Goal: Transaction & Acquisition: Purchase product/service

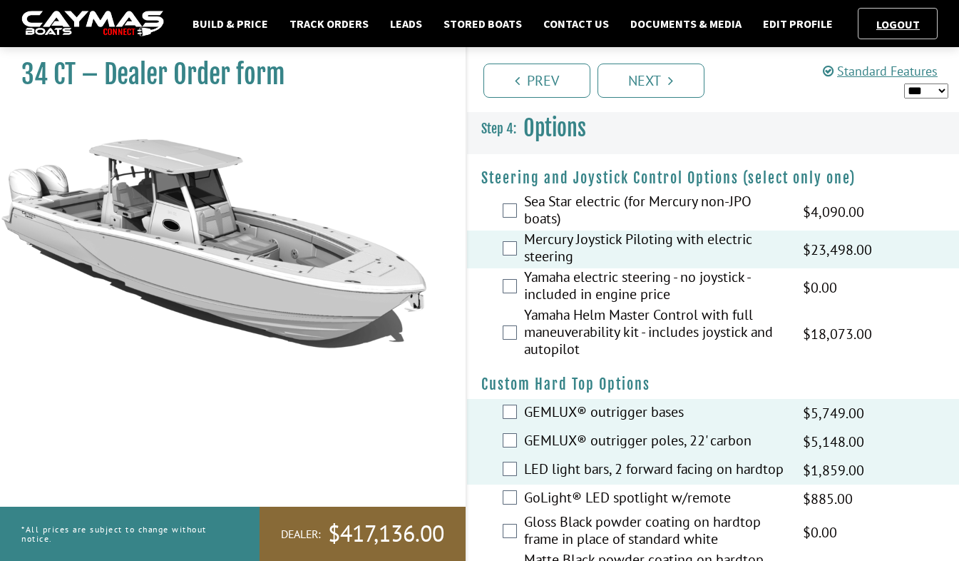
select select "*"
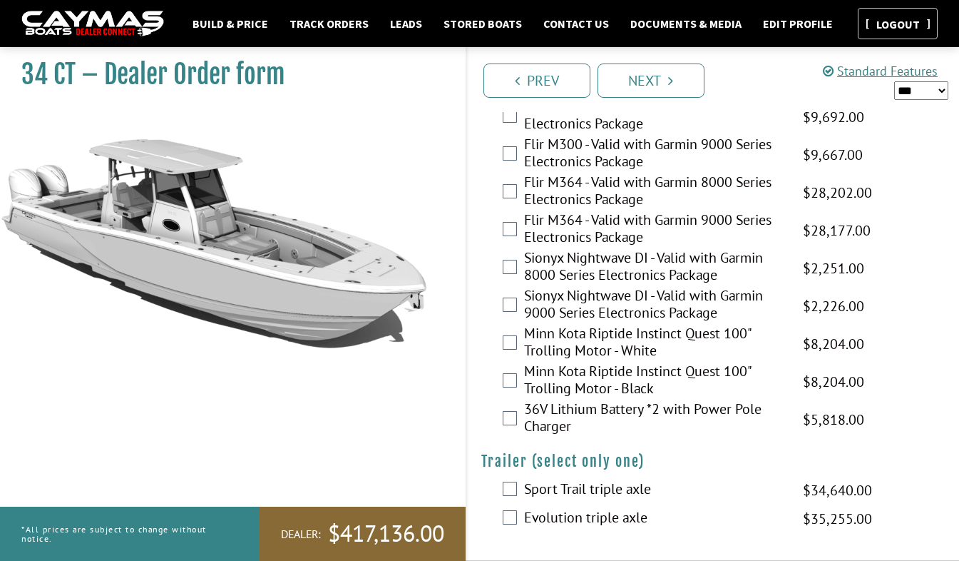
click at [900, 27] on link "Logout" at bounding box center [899, 24] width 58 height 14
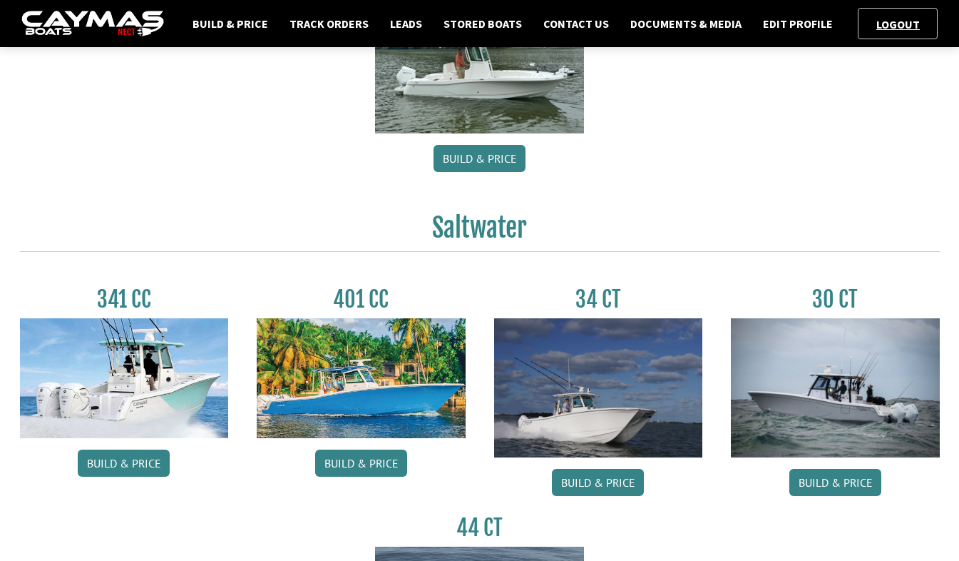
scroll to position [499, 0]
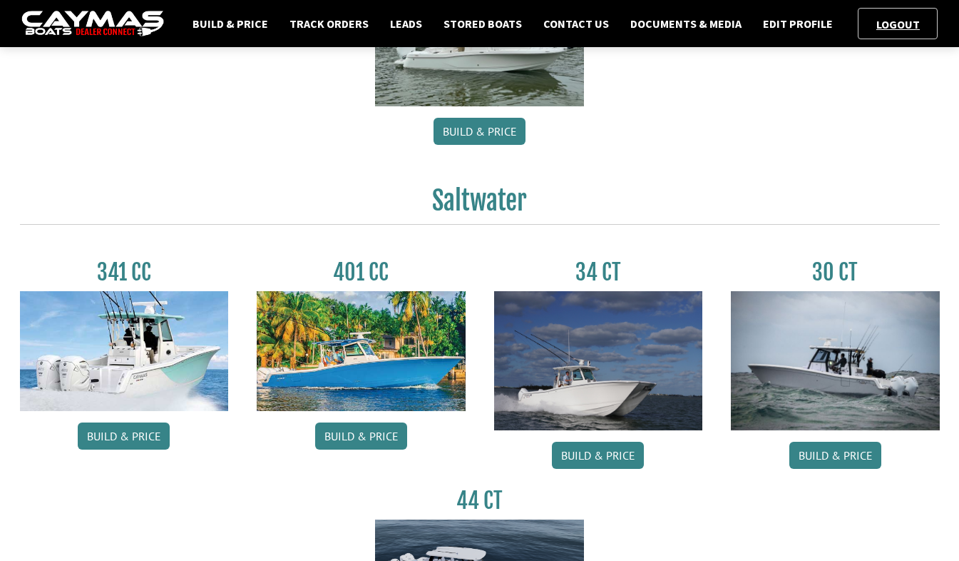
click at [830, 383] on img at bounding box center [835, 360] width 209 height 139
click at [824, 454] on link "Build & Price" at bounding box center [836, 455] width 92 height 27
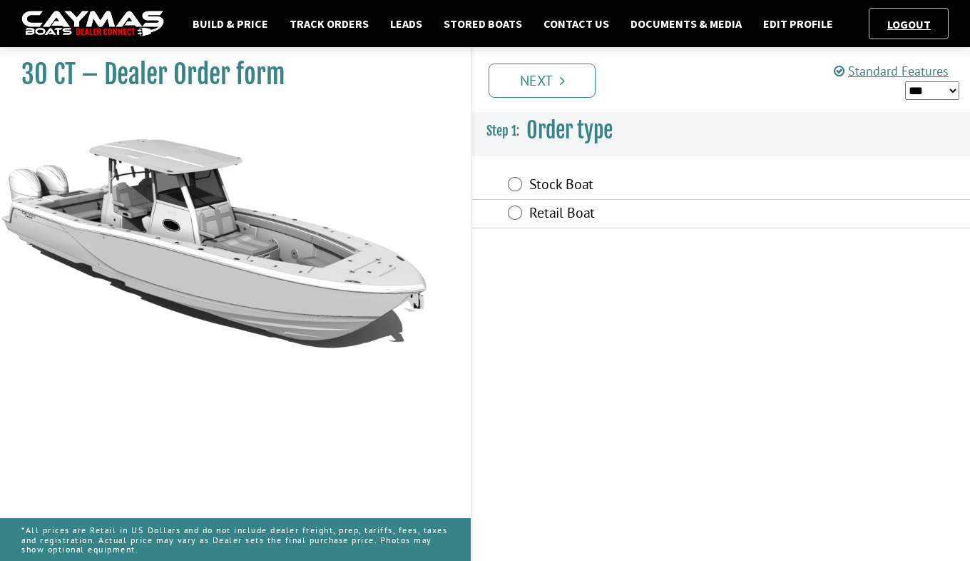
click at [559, 180] on label "Stock Boat" at bounding box center [661, 185] width 265 height 21
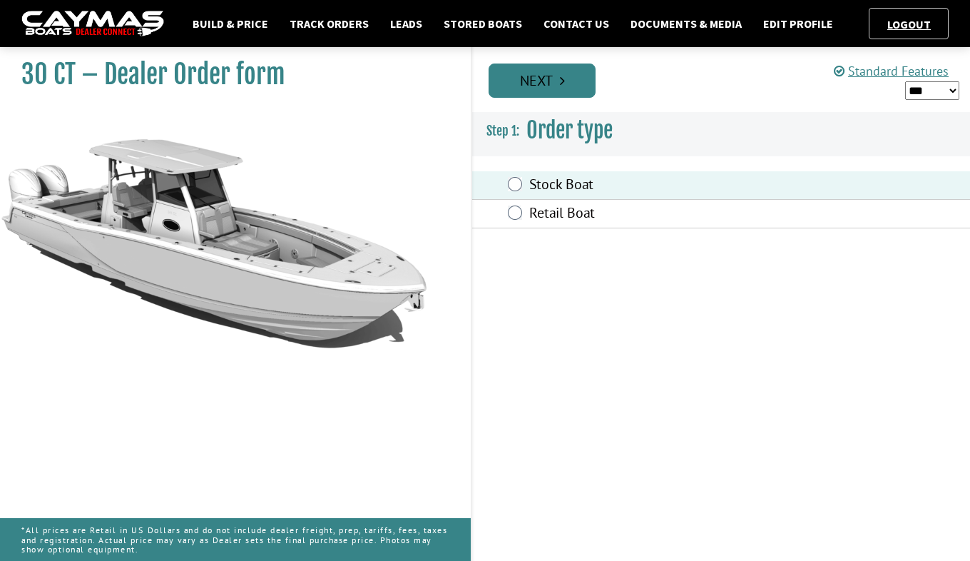
click at [544, 86] on link "Next" at bounding box center [542, 80] width 107 height 34
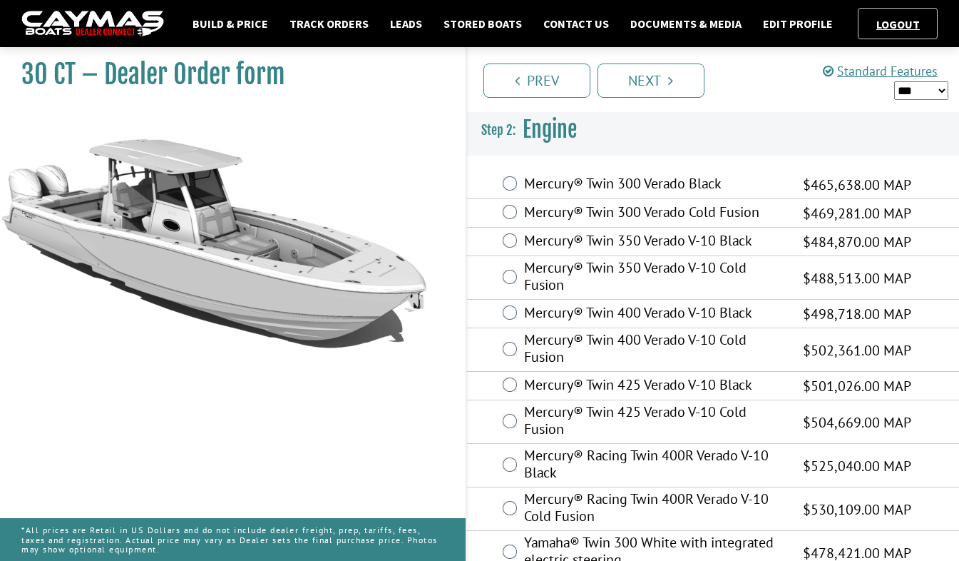
click at [937, 93] on select "*** ****** ******" at bounding box center [922, 90] width 55 height 19
select select "*"
click at [895, 81] on select "*** ****** ******" at bounding box center [922, 90] width 55 height 19
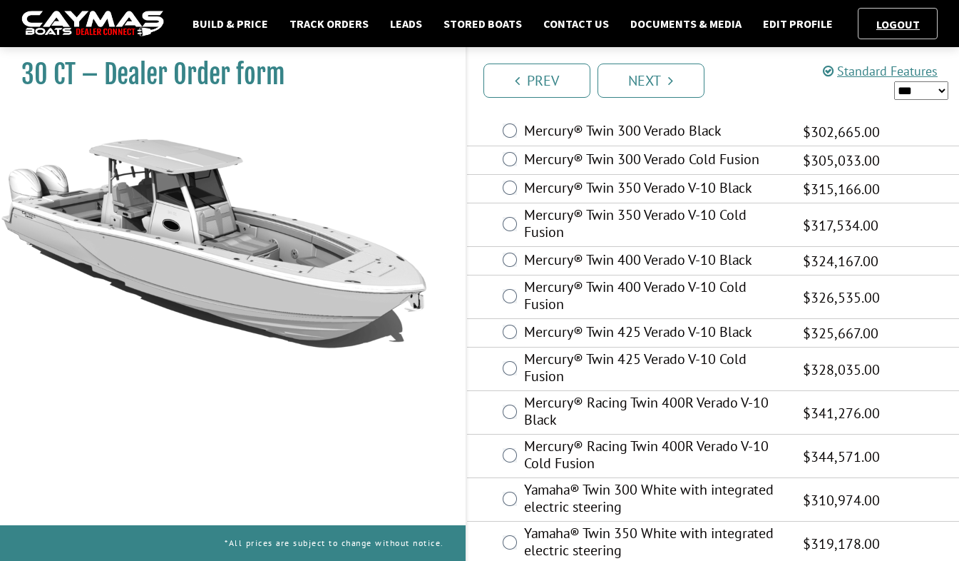
scroll to position [70, 0]
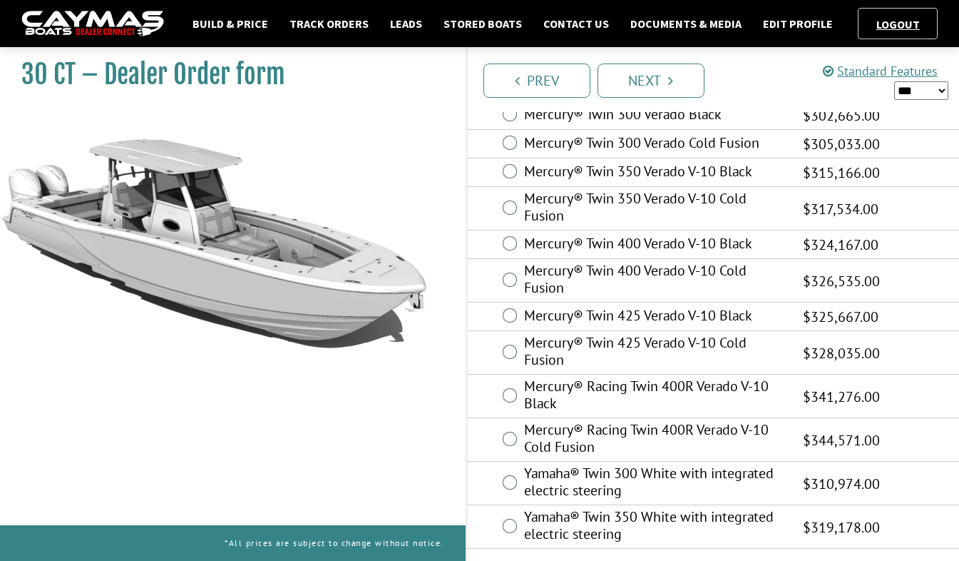
click at [559, 526] on label "Yamaha® Twin 350 White with integrated electric steering" at bounding box center [654, 527] width 261 height 38
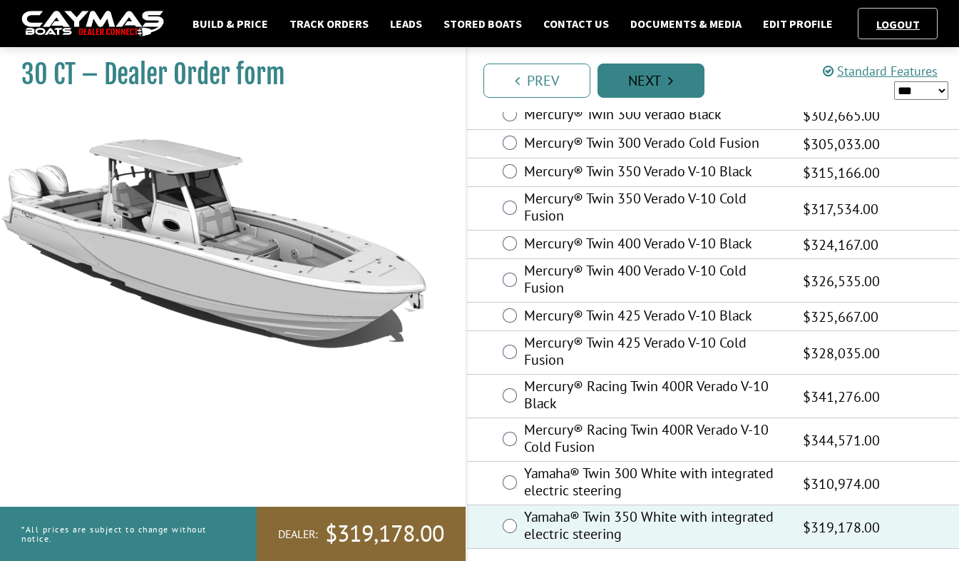
click at [678, 83] on link "Next" at bounding box center [651, 80] width 107 height 34
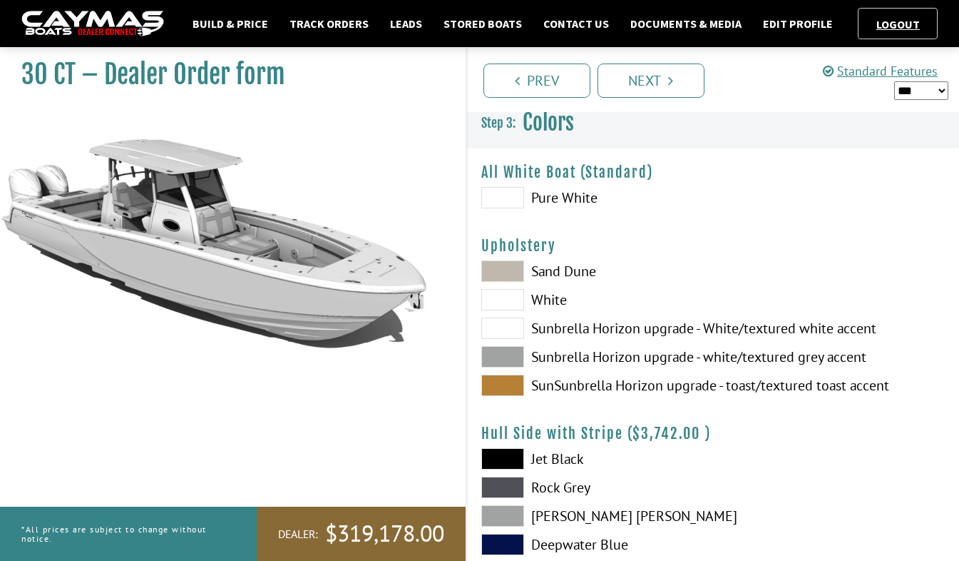
scroll to position [0, 0]
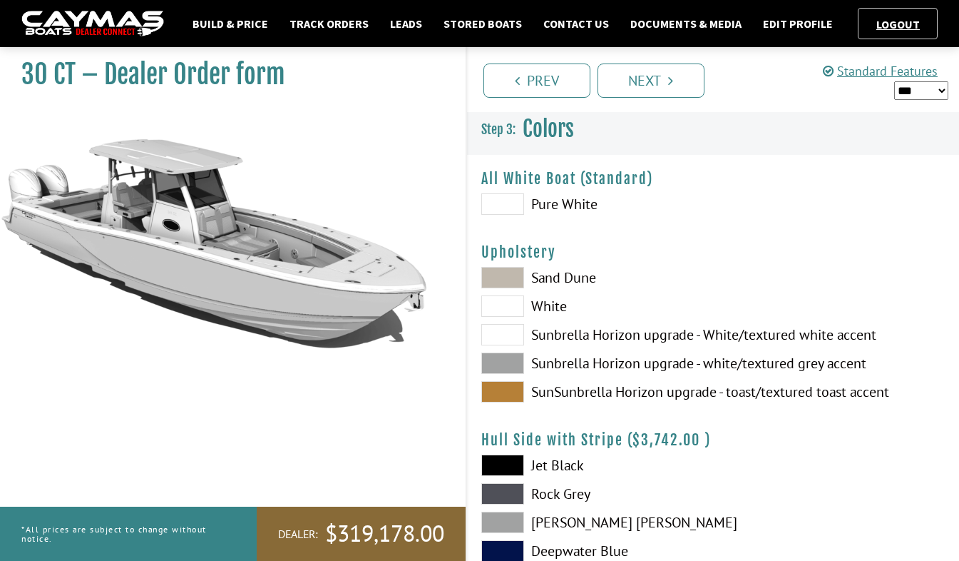
click at [544, 98] on div "Prev Next" at bounding box center [713, 79] width 494 height 65
click at [555, 89] on link "Prev" at bounding box center [537, 80] width 107 height 34
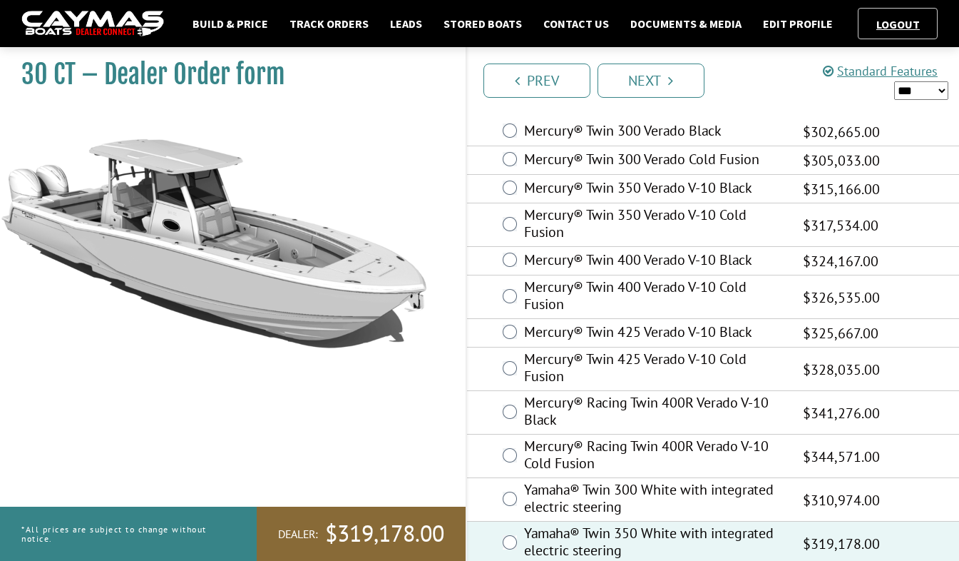
scroll to position [70, 0]
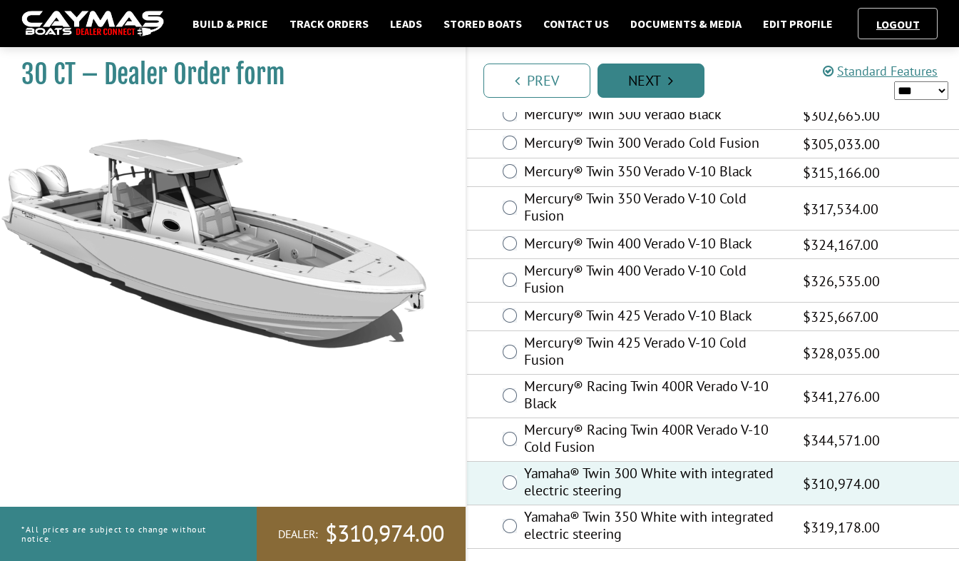
click at [653, 77] on link "Next" at bounding box center [651, 80] width 107 height 34
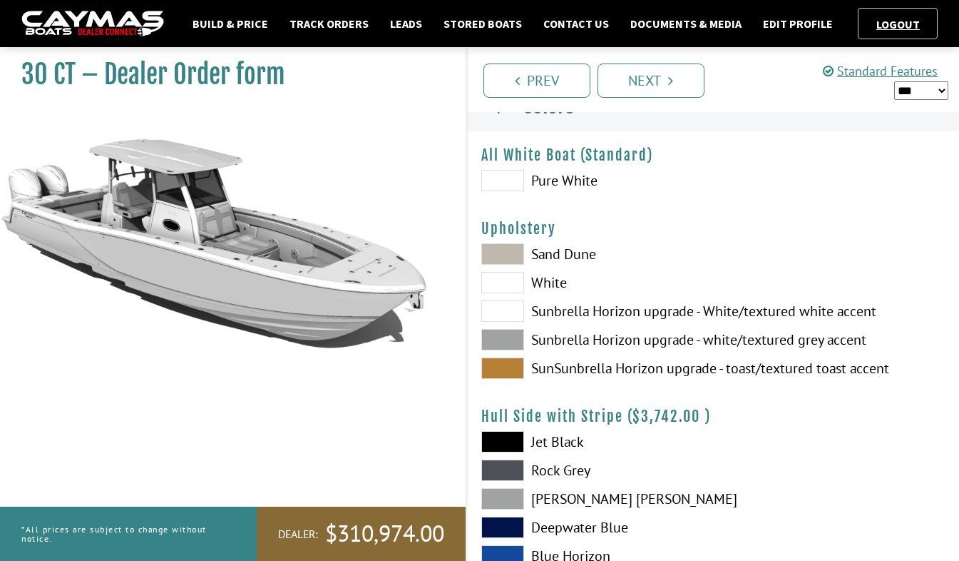
scroll to position [0, 0]
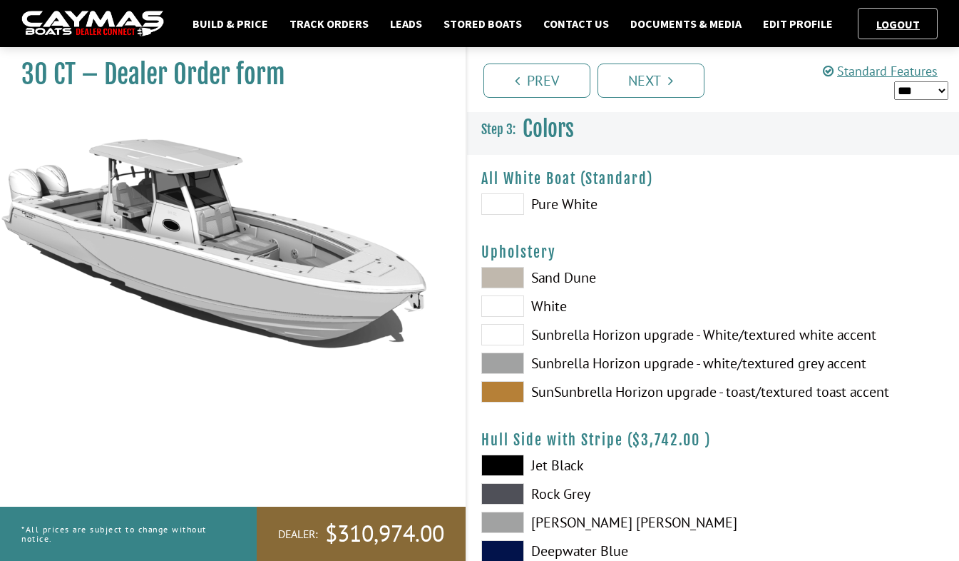
click at [503, 355] on span at bounding box center [503, 362] width 43 height 21
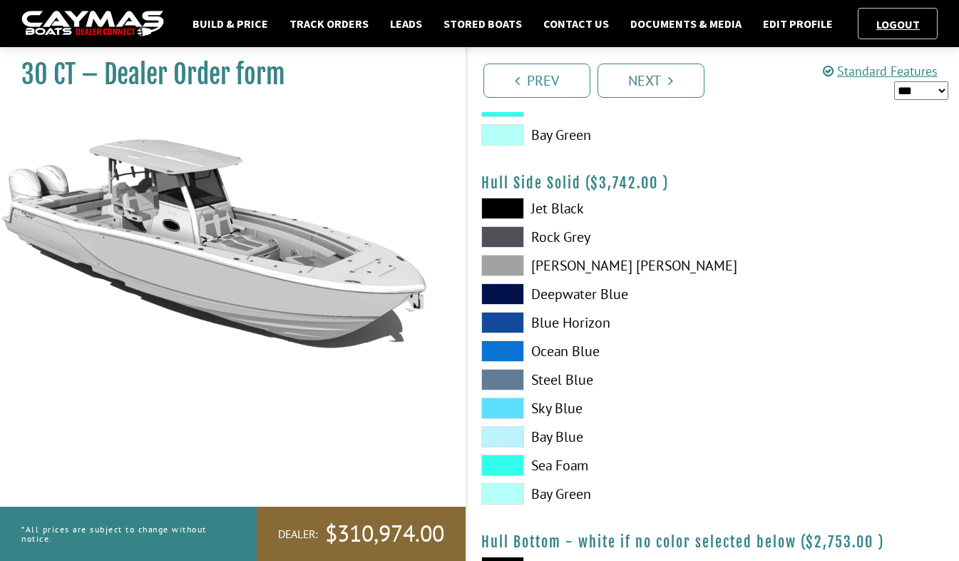
scroll to position [642, 0]
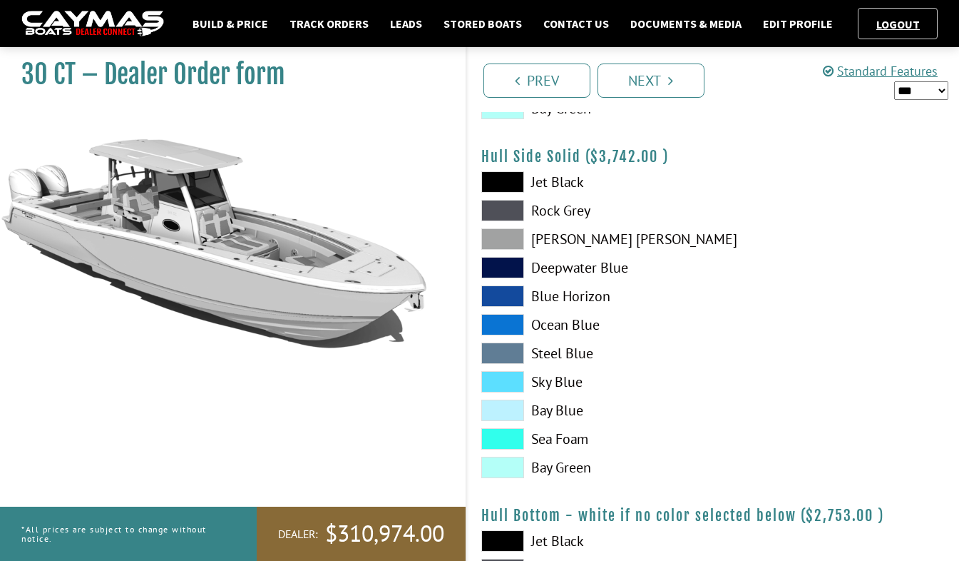
click at [496, 212] on span at bounding box center [503, 210] width 43 height 21
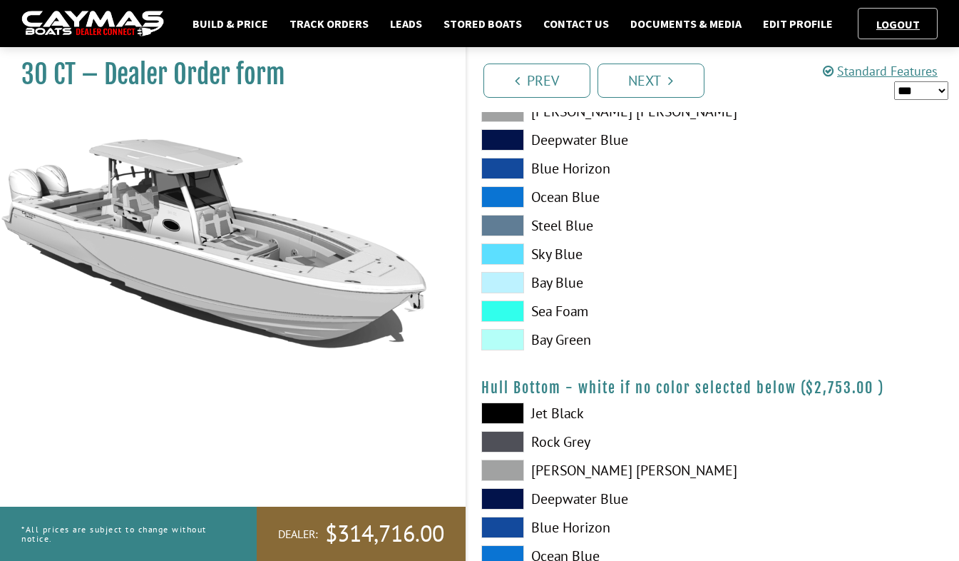
scroll to position [856, 0]
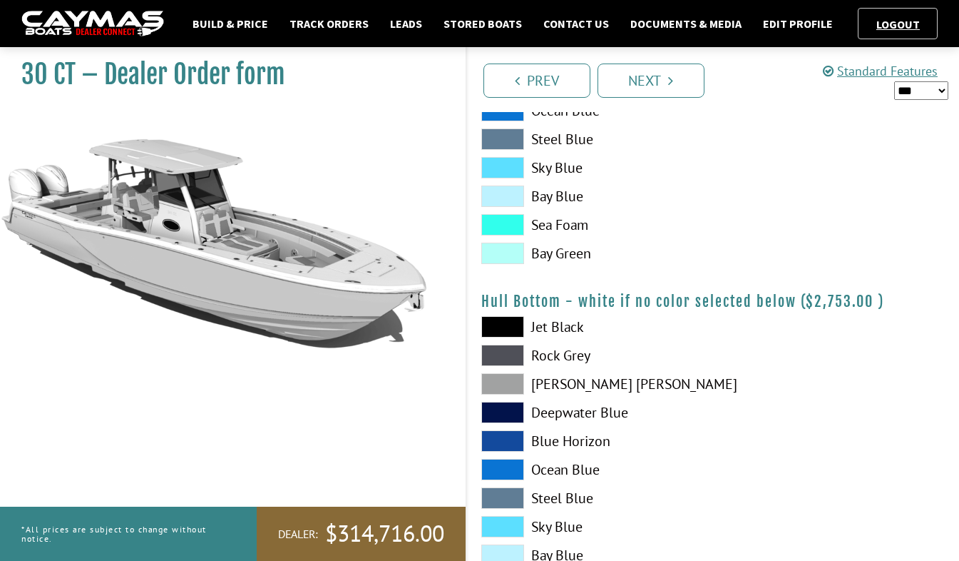
click at [507, 353] on span at bounding box center [503, 355] width 43 height 21
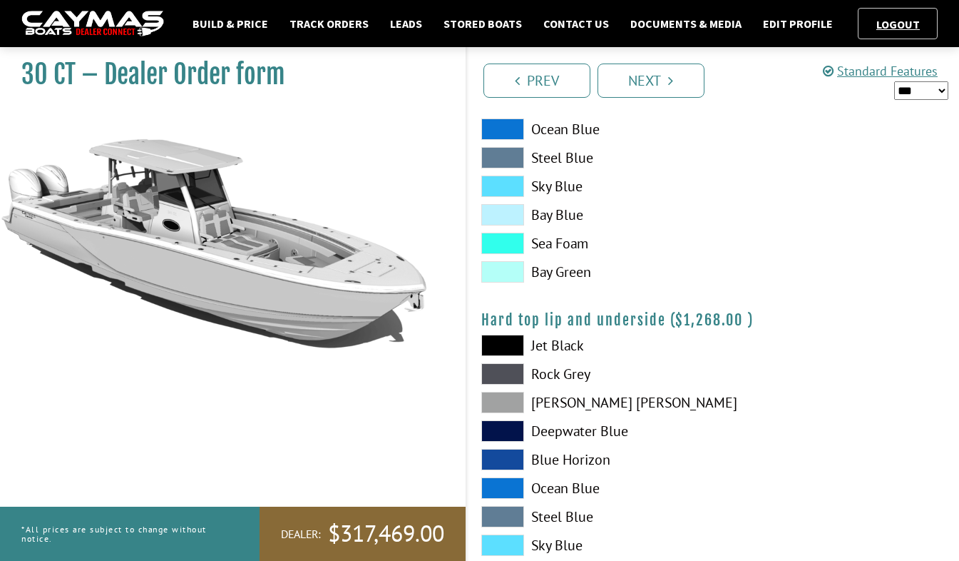
scroll to position [1213, 0]
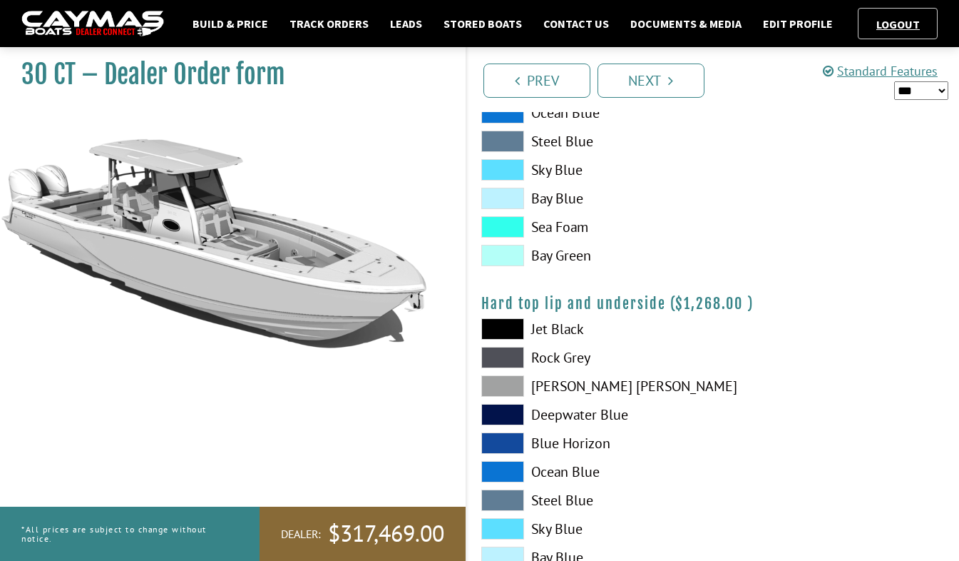
click at [506, 359] on span at bounding box center [503, 357] width 43 height 21
click at [501, 394] on span at bounding box center [503, 385] width 43 height 21
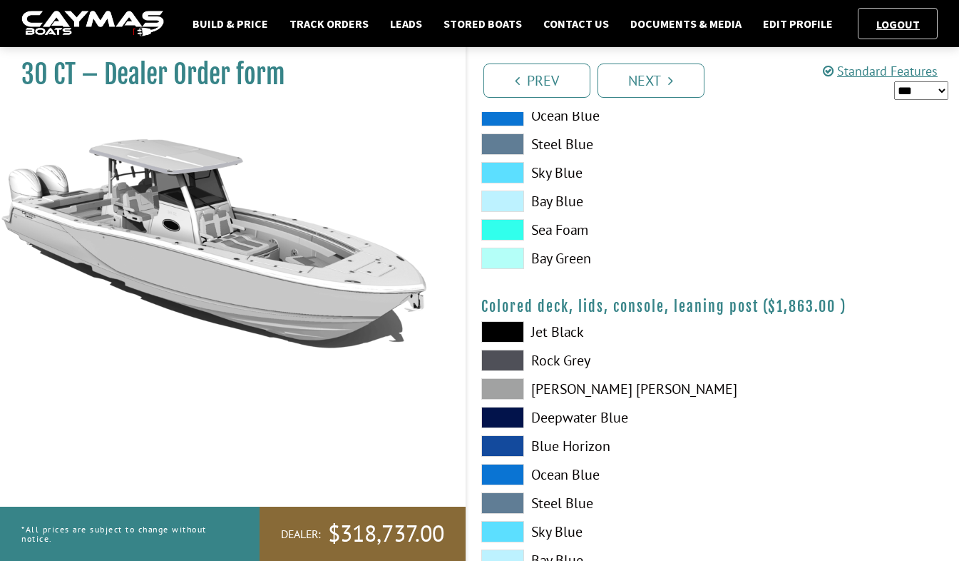
scroll to position [1569, 0]
click at [516, 362] on span at bounding box center [503, 359] width 43 height 21
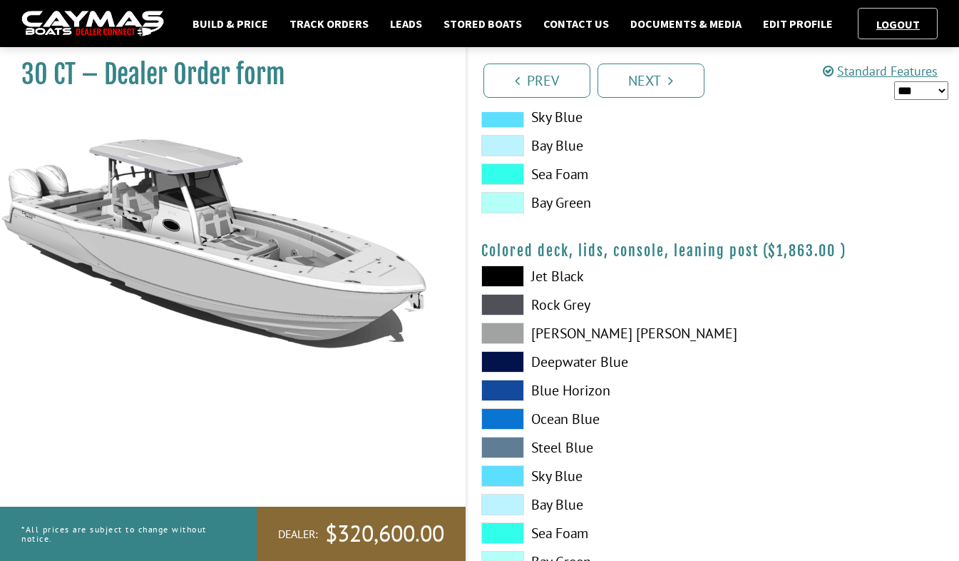
scroll to position [1641, 0]
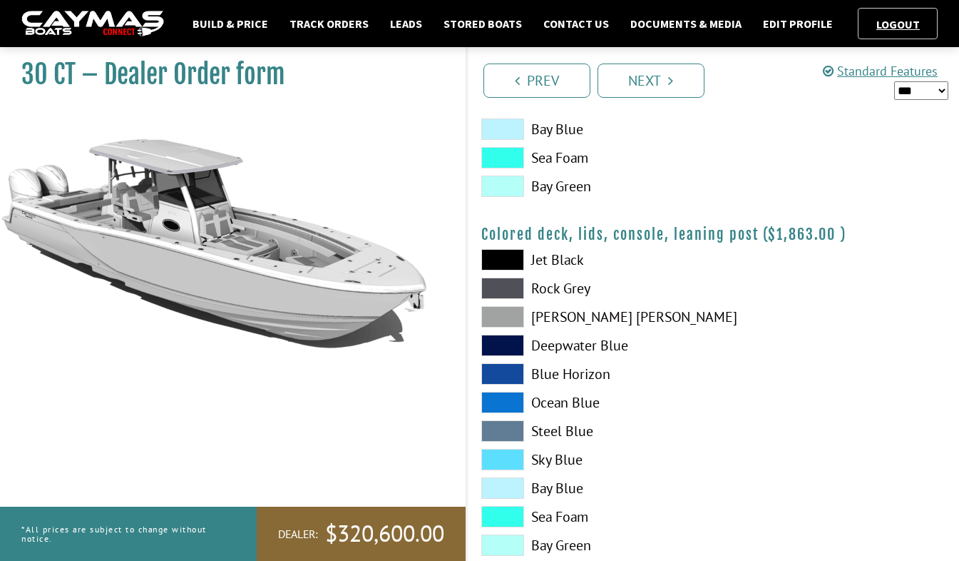
click at [509, 285] on span at bounding box center [503, 287] width 43 height 21
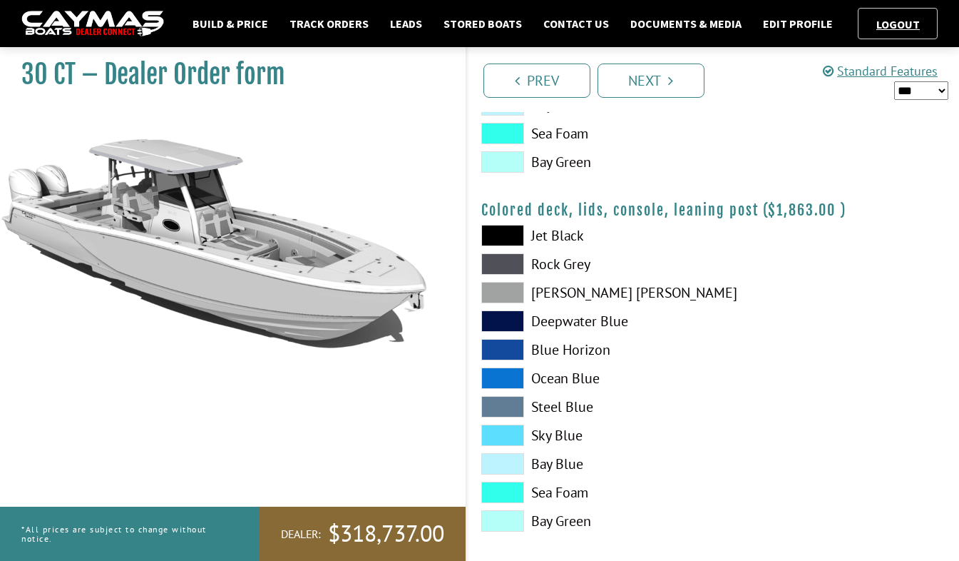
scroll to position [1678, 0]
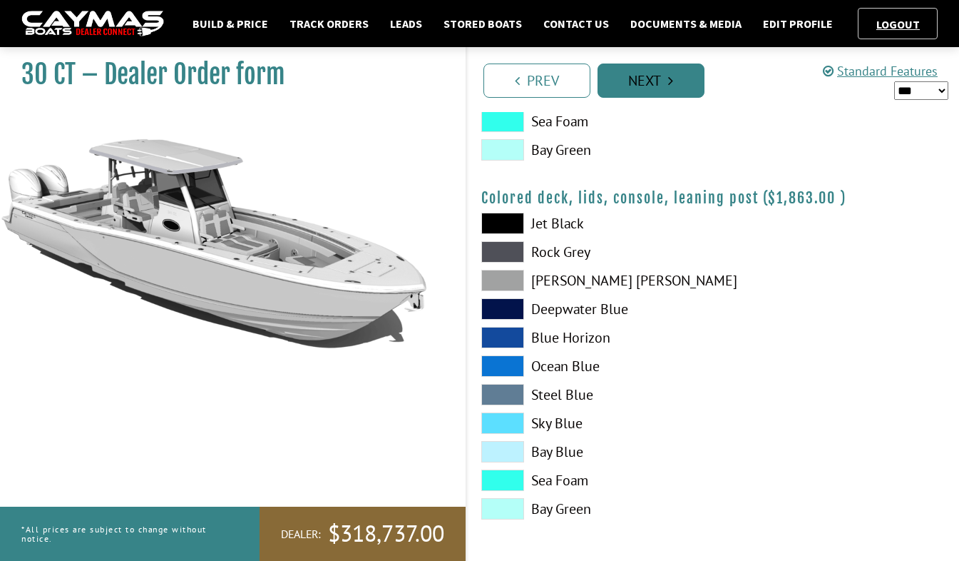
click at [636, 88] on link "Next" at bounding box center [651, 80] width 107 height 34
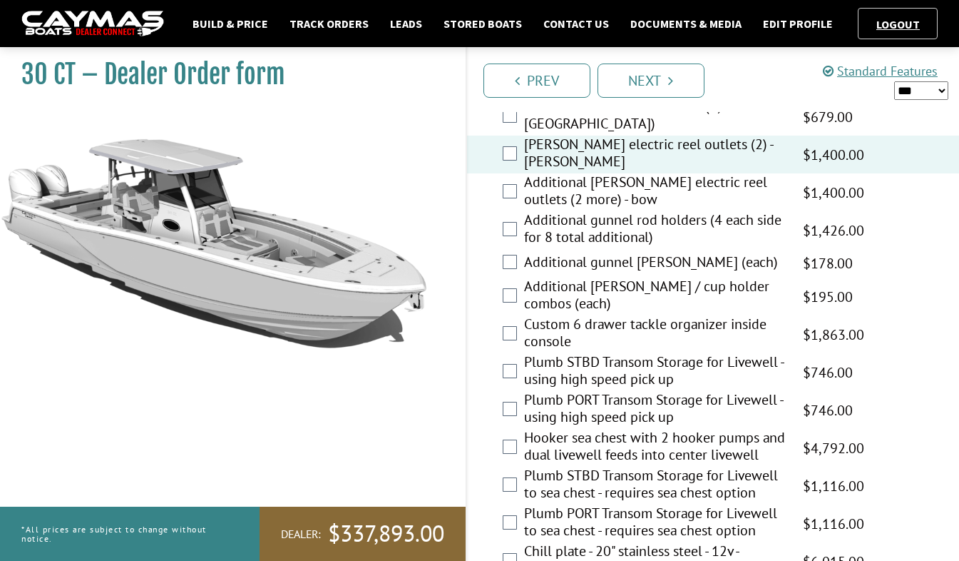
scroll to position [2140, 0]
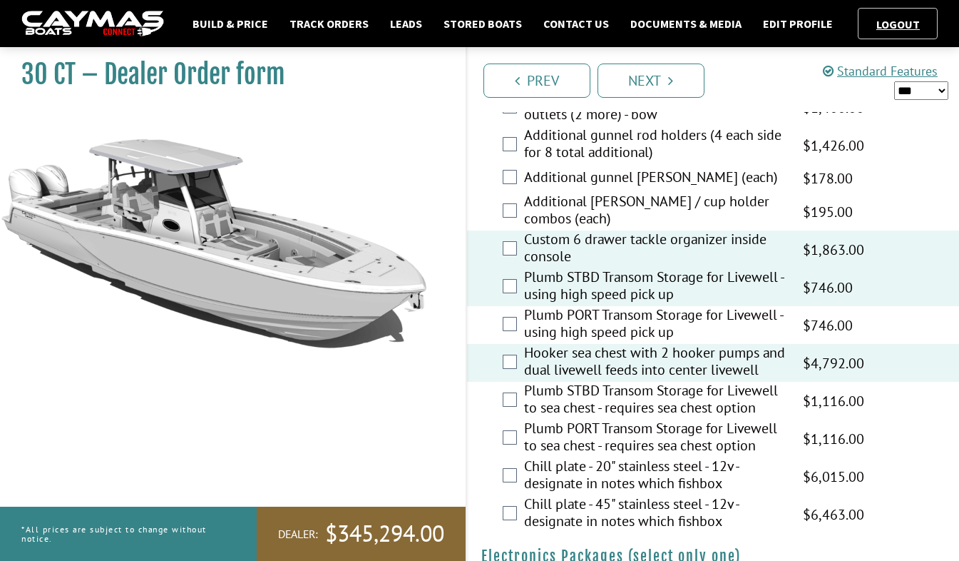
click at [517, 146] on div "Additional gunnel rod holders (4 each side for 8 total additional) $2,376.00 MA…" at bounding box center [713, 145] width 493 height 38
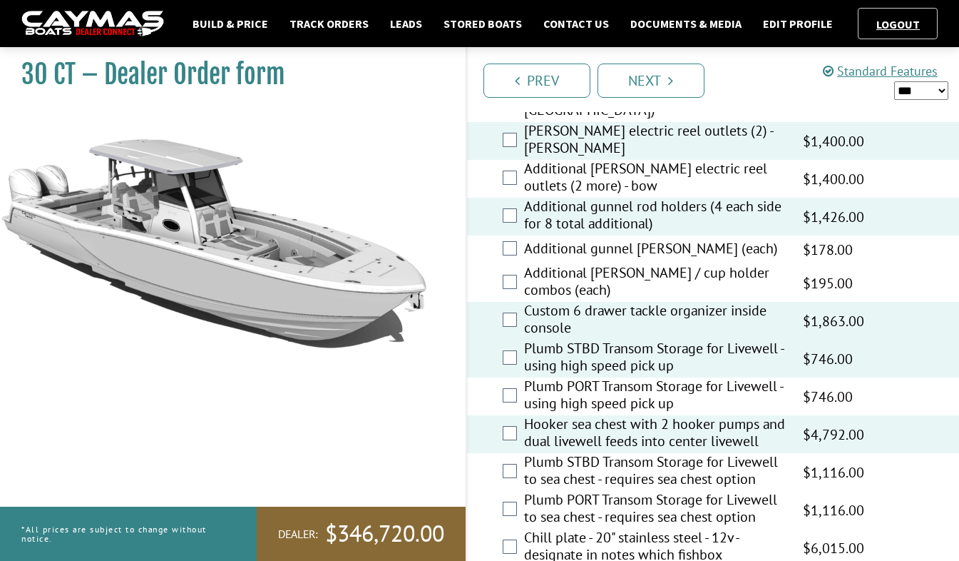
scroll to position [1997, 0]
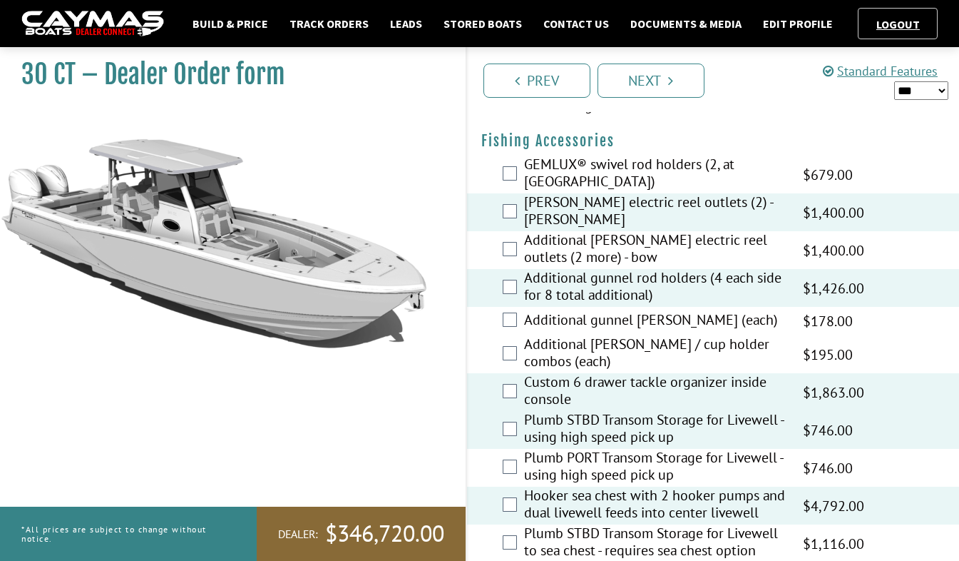
click at [505, 171] on div "GEMLUX® swivel rod holders (2, at [GEOGRAPHIC_DATA]) $1,131.00 MAP $1,131.00 MS…" at bounding box center [713, 175] width 493 height 38
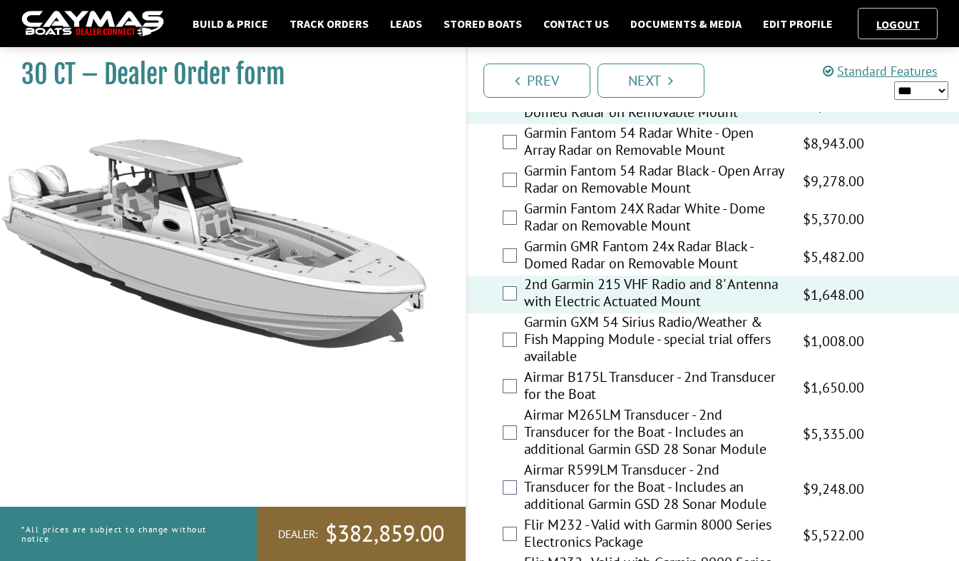
scroll to position [3281, 0]
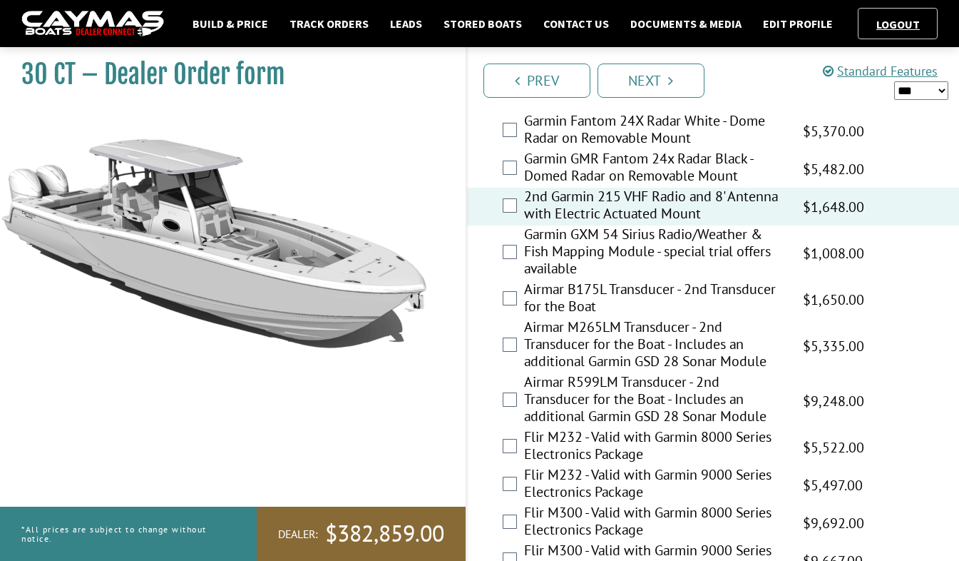
click at [501, 318] on div "Airmar B175L Transducer - 2nd Transducer for the Boat $2,750.00 MAP $2,750.00 M…" at bounding box center [713, 299] width 493 height 38
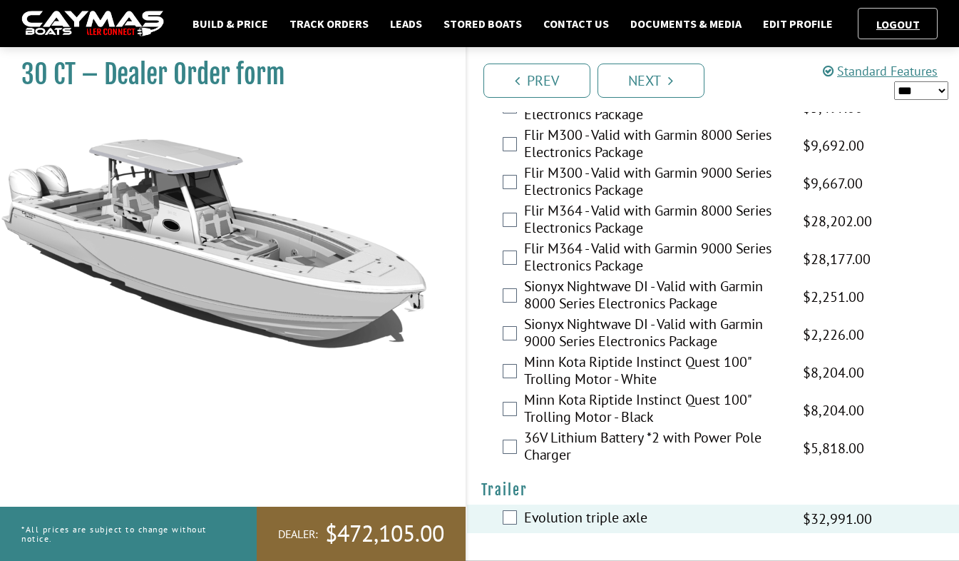
scroll to position [3677, 0]
